Goal: Find specific page/section: Find specific page/section

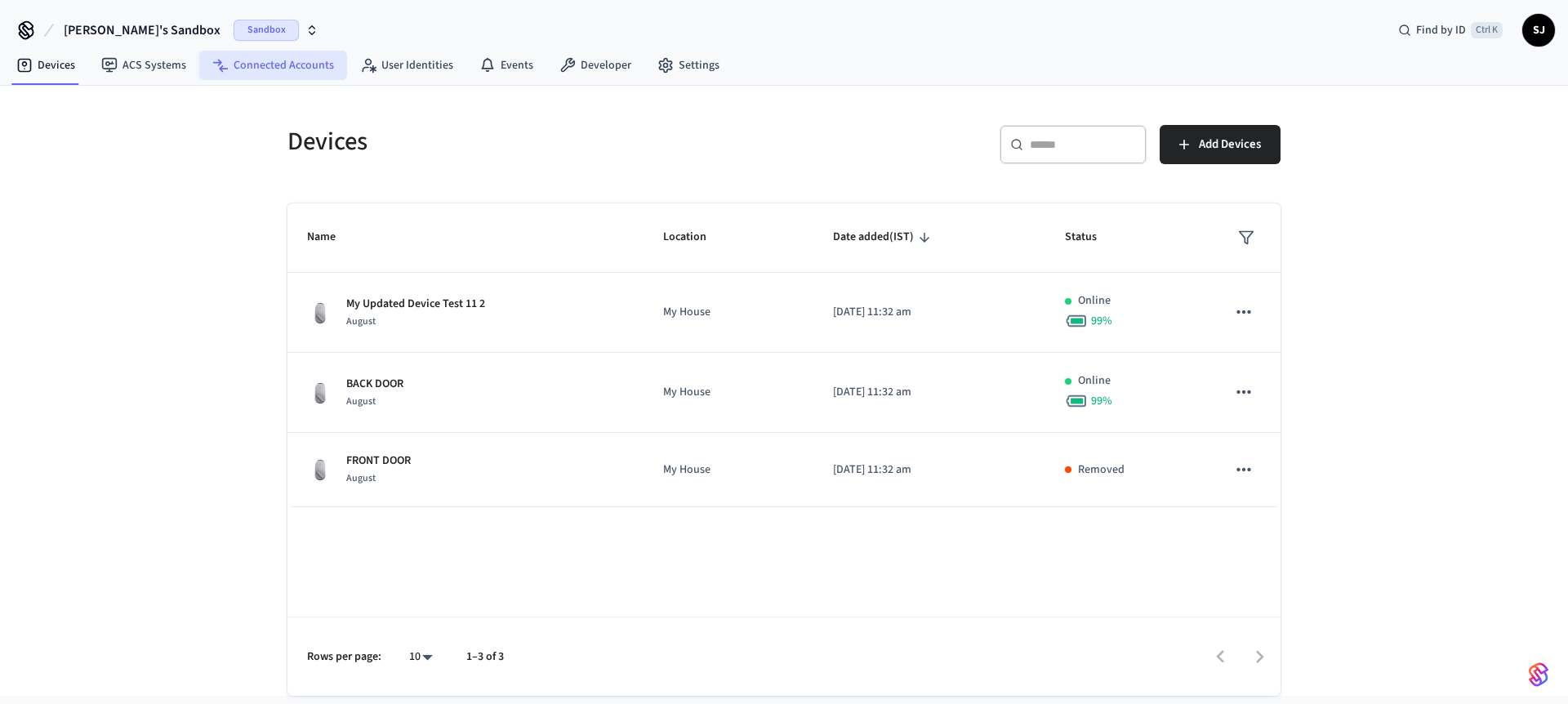
click at [327, 68] on link "Connected Accounts" at bounding box center [272, 65] width 147 height 29
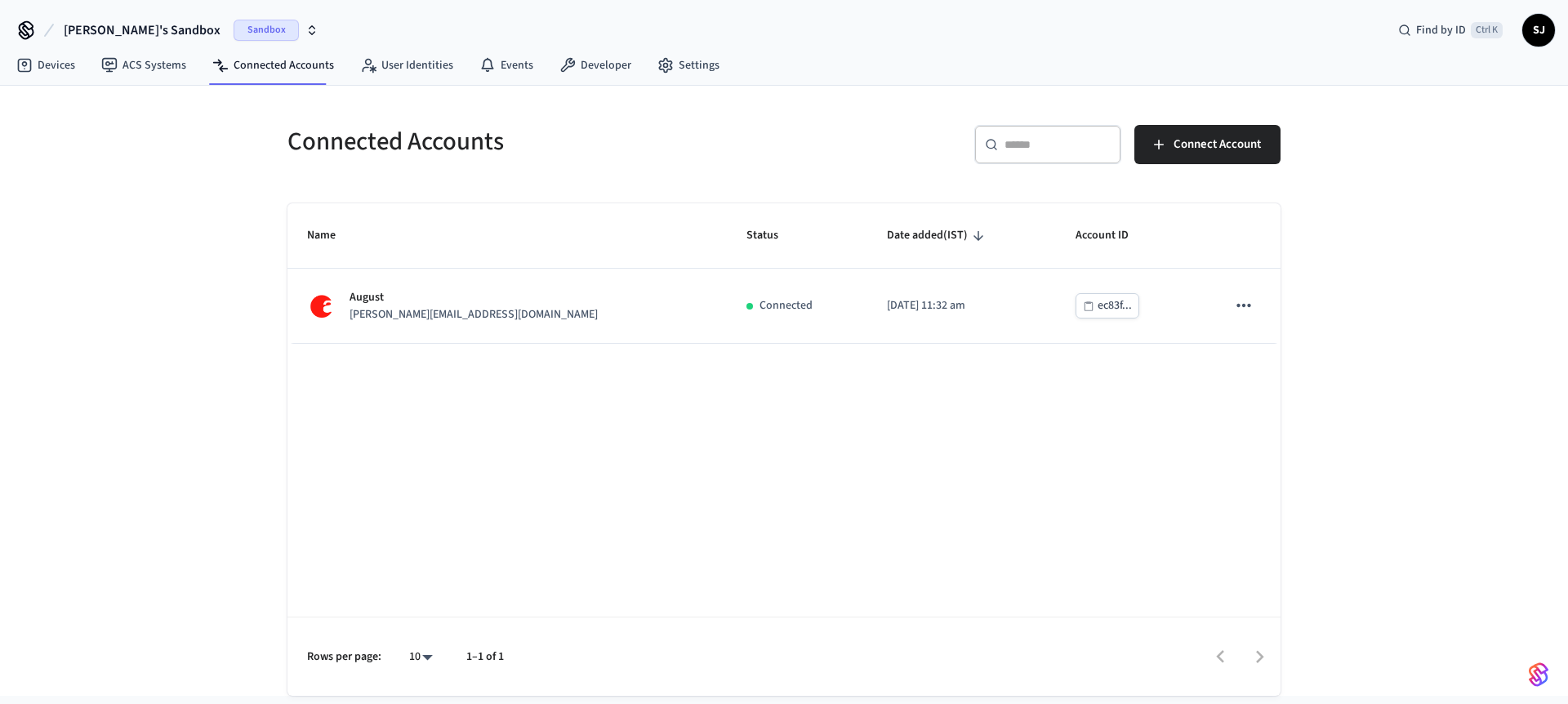
click at [423, 144] on h5 "Connected Accounts" at bounding box center [530, 142] width 487 height 33
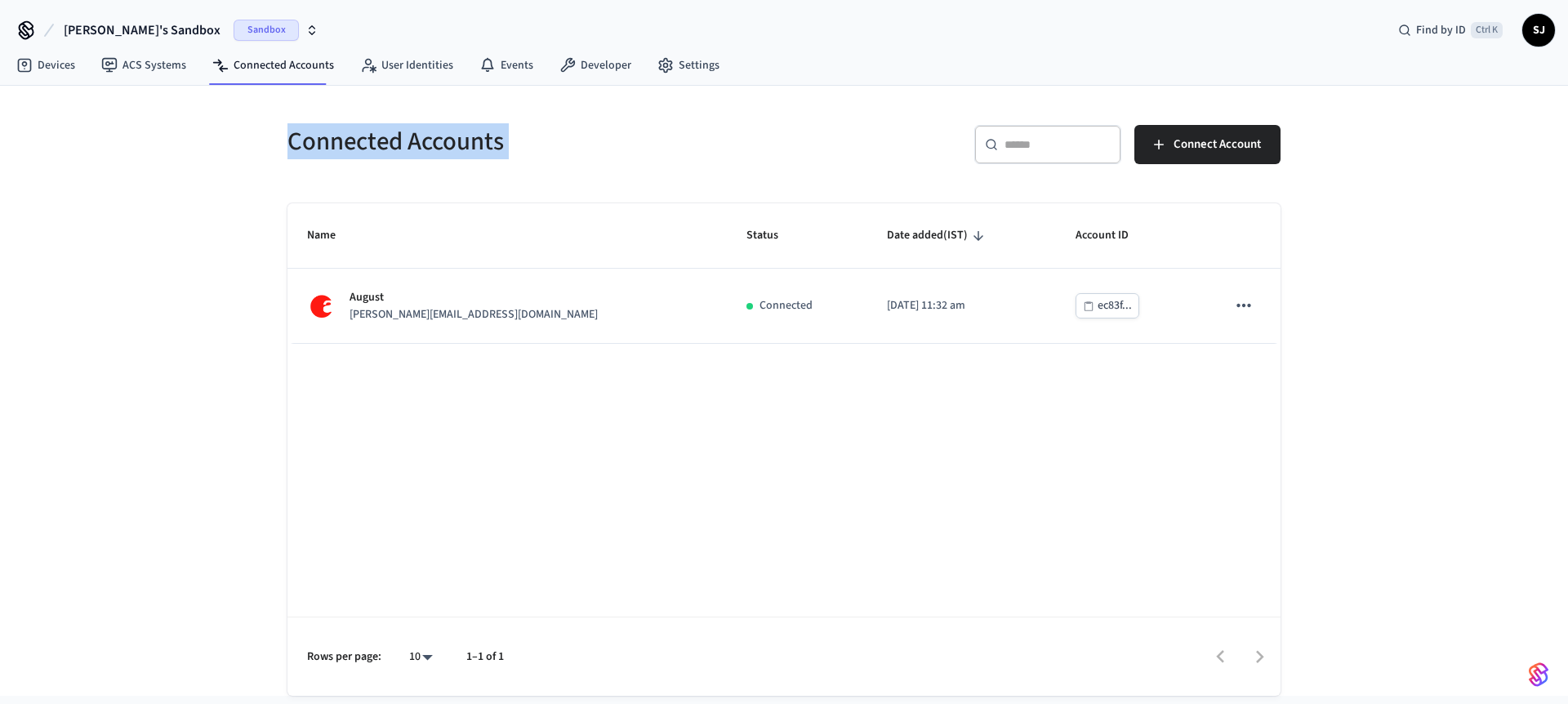
click at [423, 144] on h5 "Connected Accounts" at bounding box center [530, 142] width 487 height 33
drag, startPoint x: 53, startPoint y: 22, endPoint x: 407, endPoint y: 353, distance: 484.6
click at [407, 353] on div "[PERSON_NAME]'s Sandbox Sandbox Find by ID Ctrl K SJ Devices ACS Systems Connec…" at bounding box center [784, 348] width 1568 height 696
click at [406, 423] on div "Name Status Date added (IST) Account ID August [PERSON_NAME][EMAIL_ADDRESS][DOM…" at bounding box center [783, 449] width 993 height 492
click at [66, 55] on link "Devices" at bounding box center [45, 65] width 85 height 29
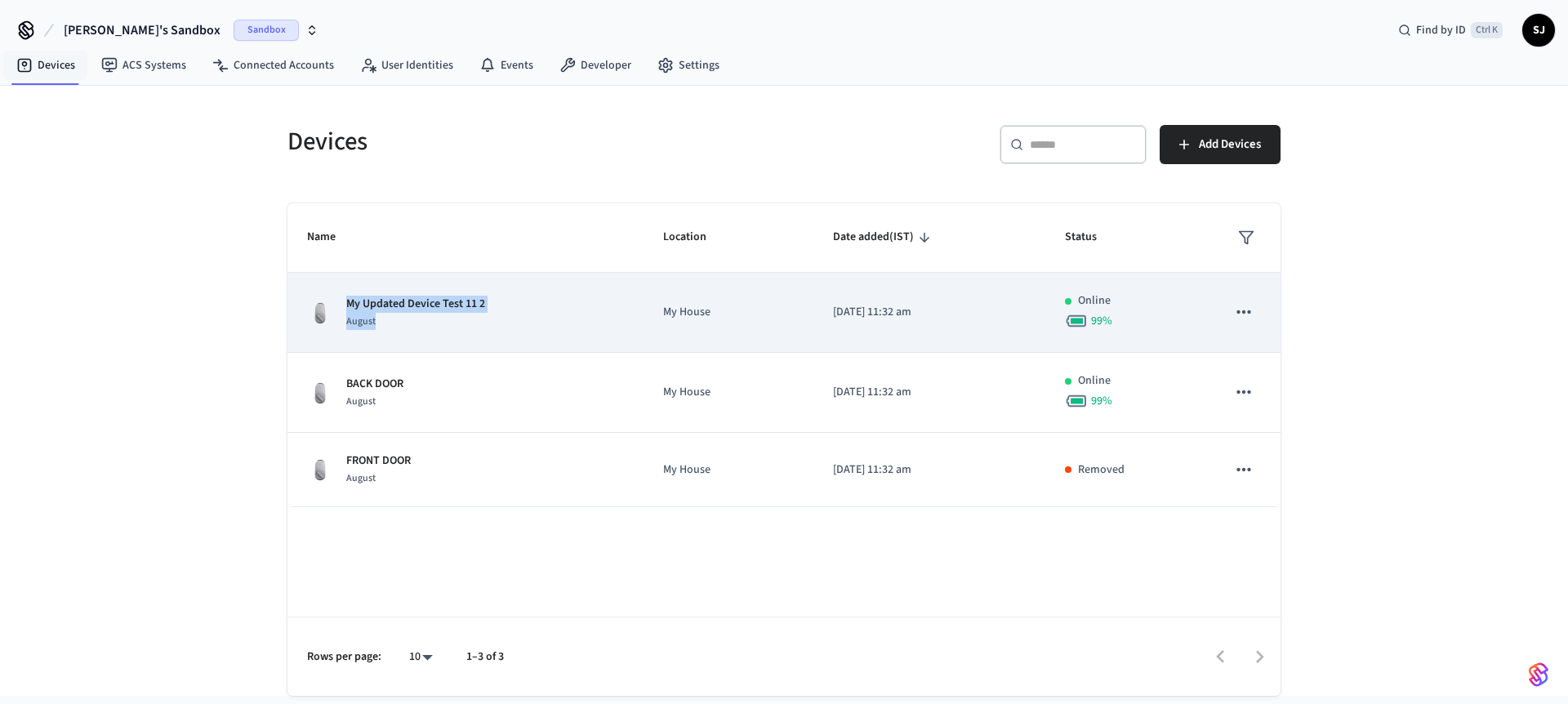
drag, startPoint x: 342, startPoint y: 300, endPoint x: 490, endPoint y: 325, distance: 150.1
click at [490, 325] on div "My Updated Device Test 11 [DATE]" at bounding box center [466, 312] width 317 height 34
